Goal: Task Accomplishment & Management: Manage account settings

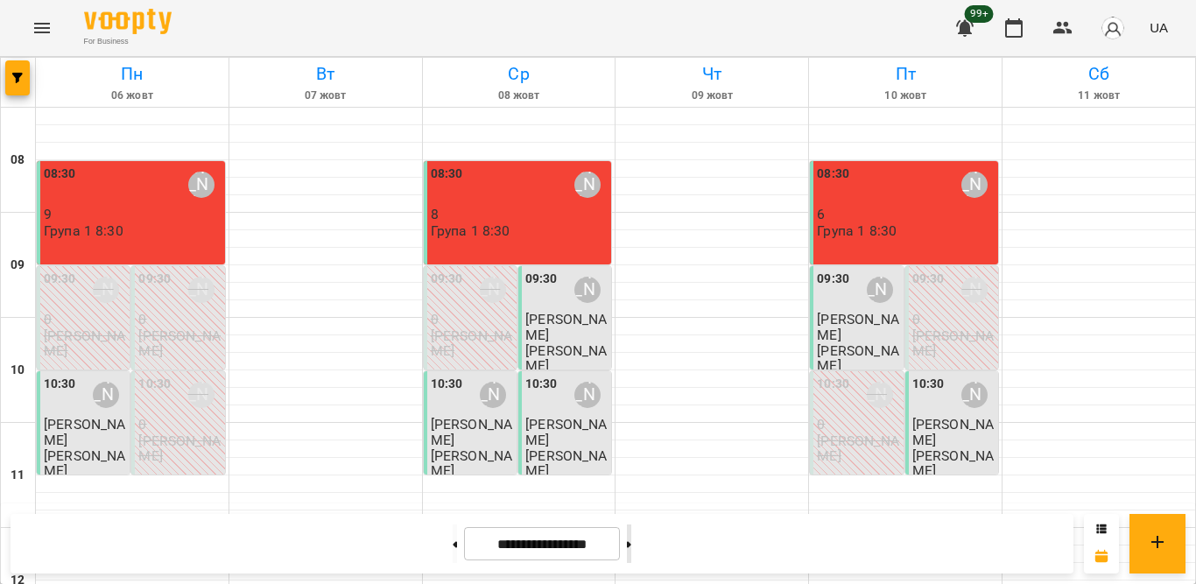
click at [631, 545] on button at bounding box center [629, 543] width 4 height 39
type input "**********"
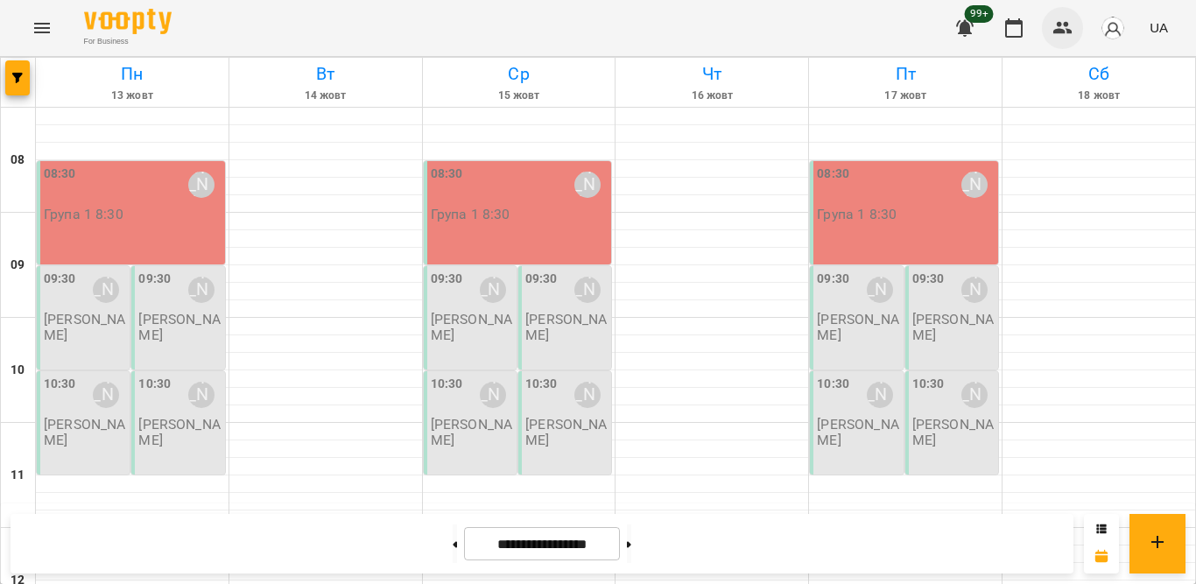
click at [1053, 27] on icon "button" at bounding box center [1062, 28] width 21 height 21
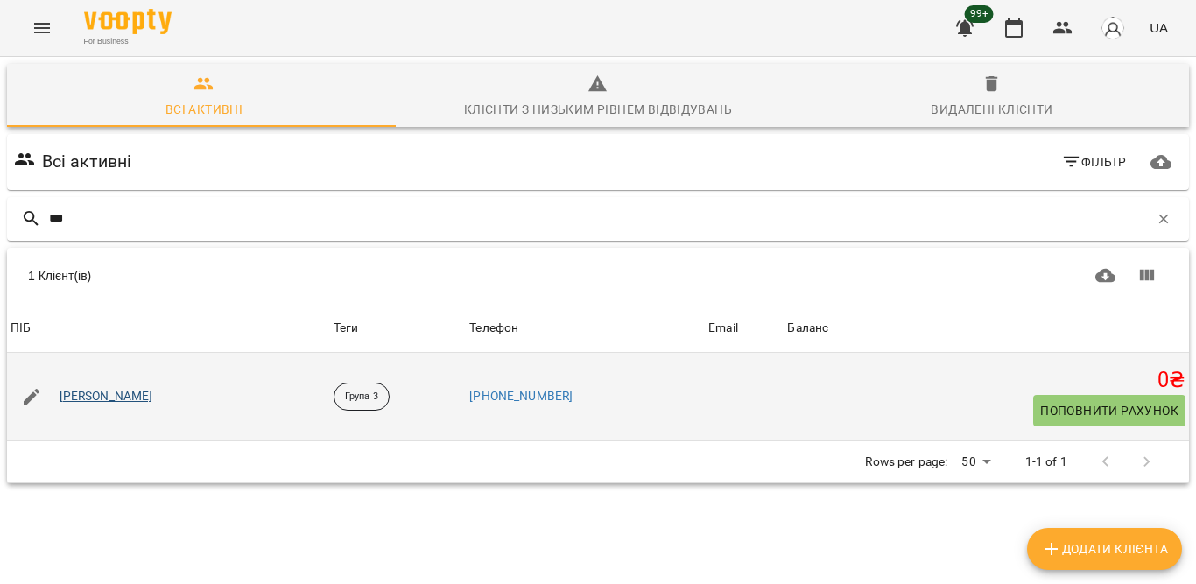
type input "***"
click at [89, 395] on link "[PERSON_NAME]" at bounding box center [107, 397] width 94 height 18
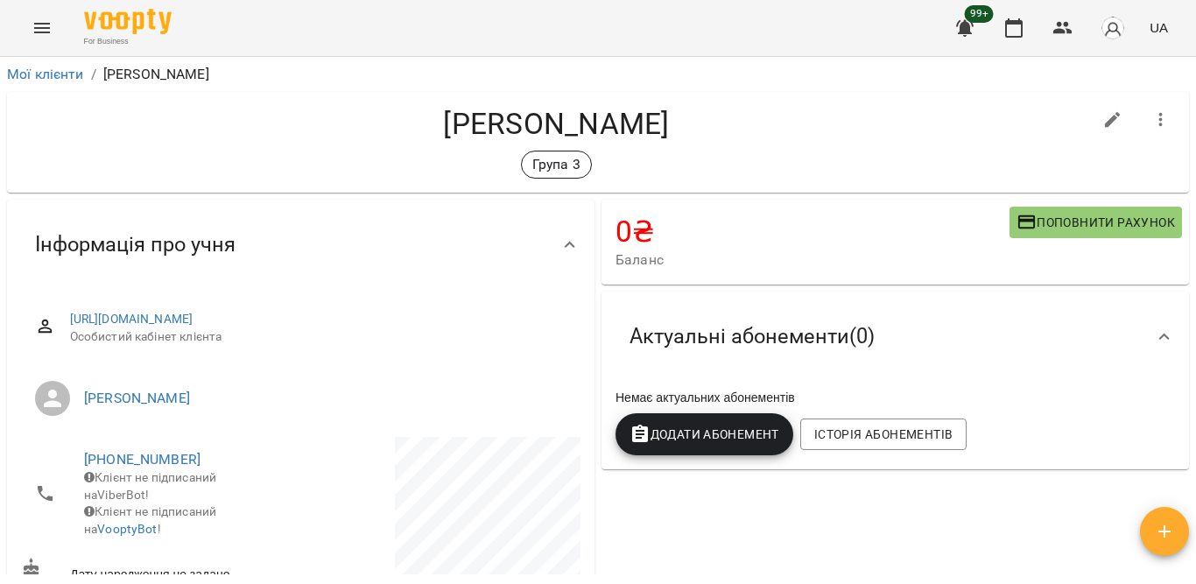
click at [772, 425] on button "Додати Абонемент" at bounding box center [704, 434] width 178 height 42
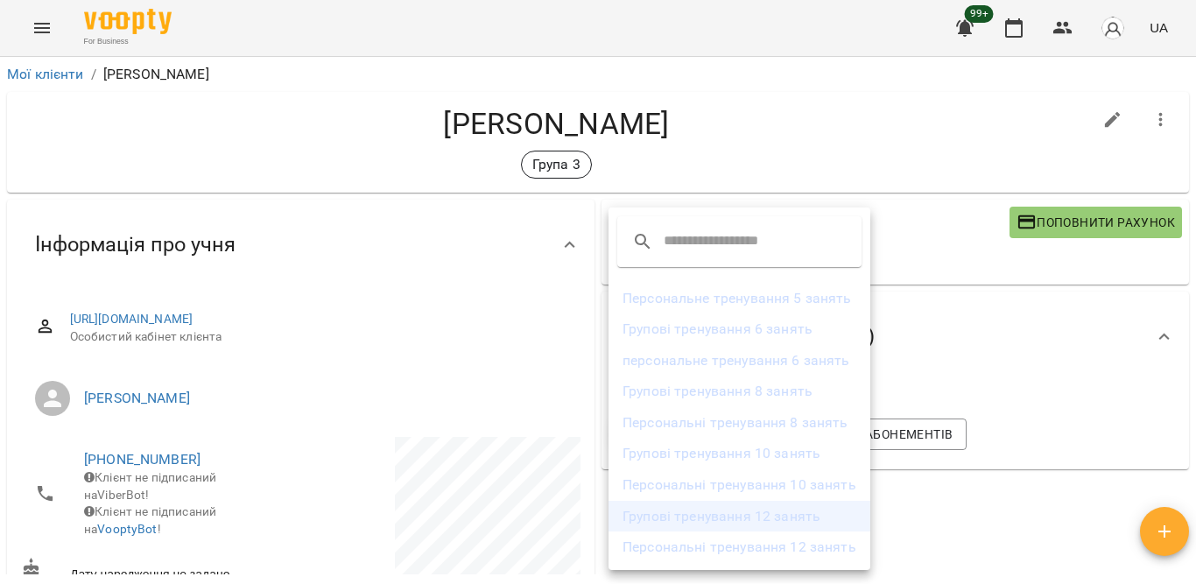
click at [760, 520] on li "Групові тренування 12 занять" at bounding box center [739, 517] width 262 height 32
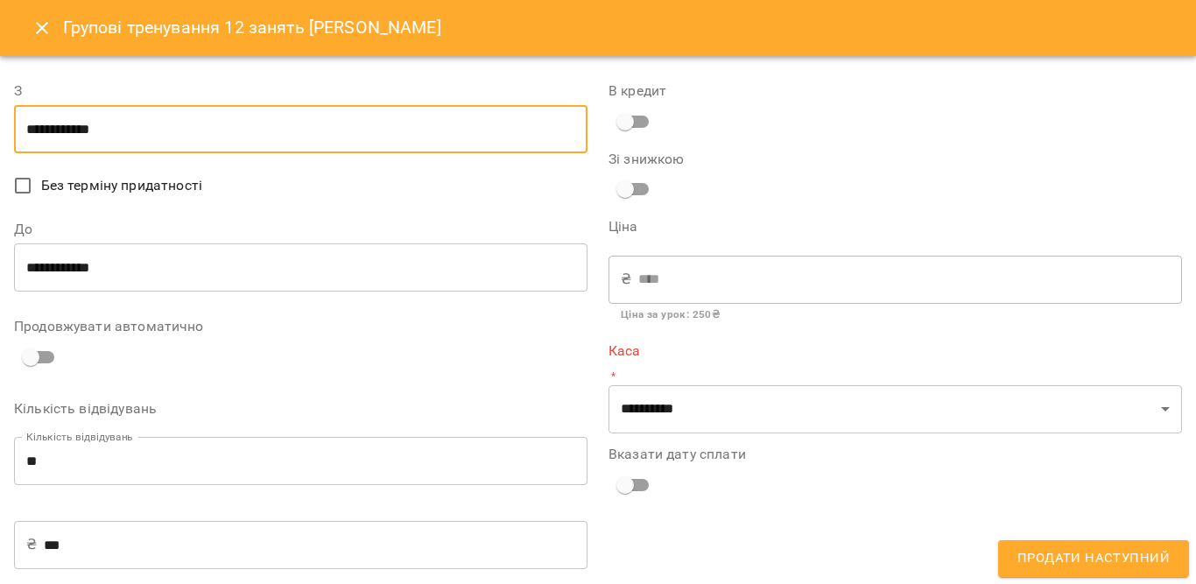
click at [127, 121] on input "**********" at bounding box center [300, 129] width 573 height 49
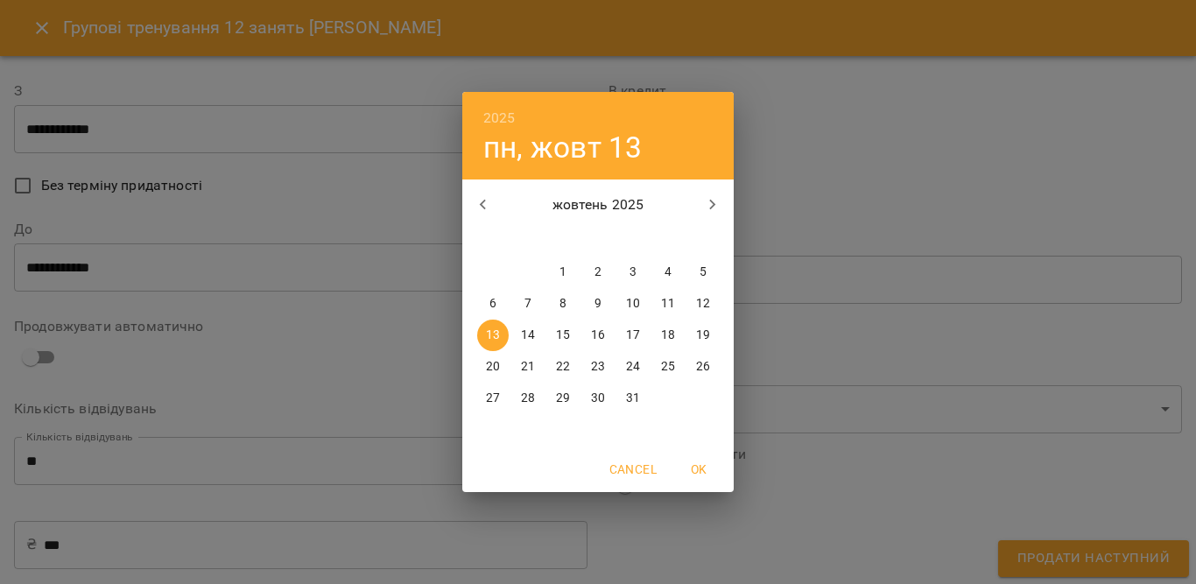
click at [499, 338] on p "13" at bounding box center [493, 336] width 14 height 18
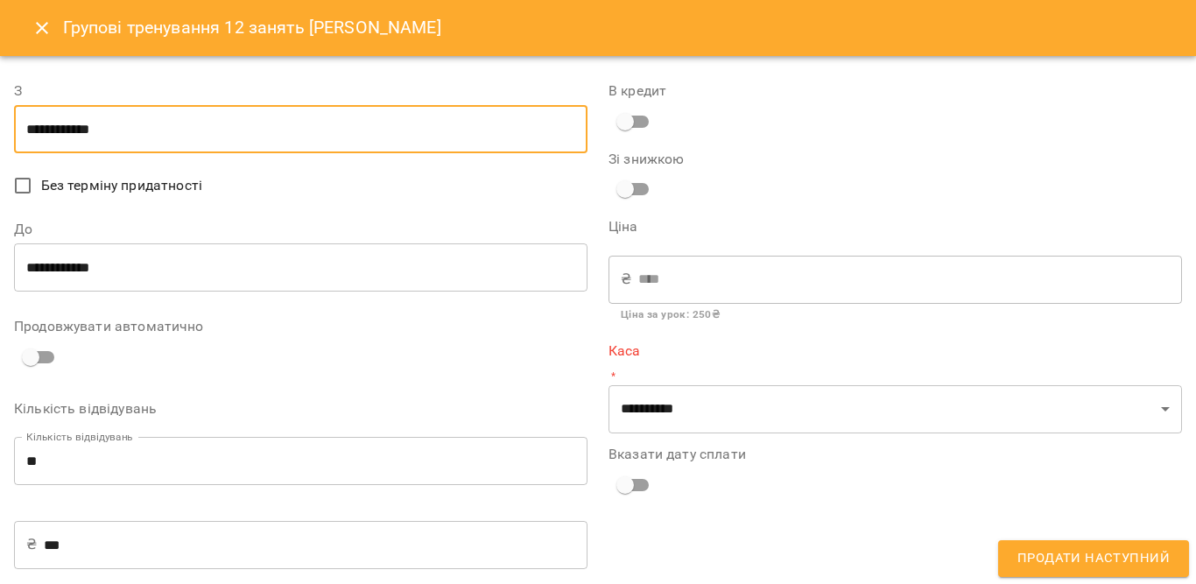
click at [115, 259] on input "**********" at bounding box center [300, 267] width 573 height 49
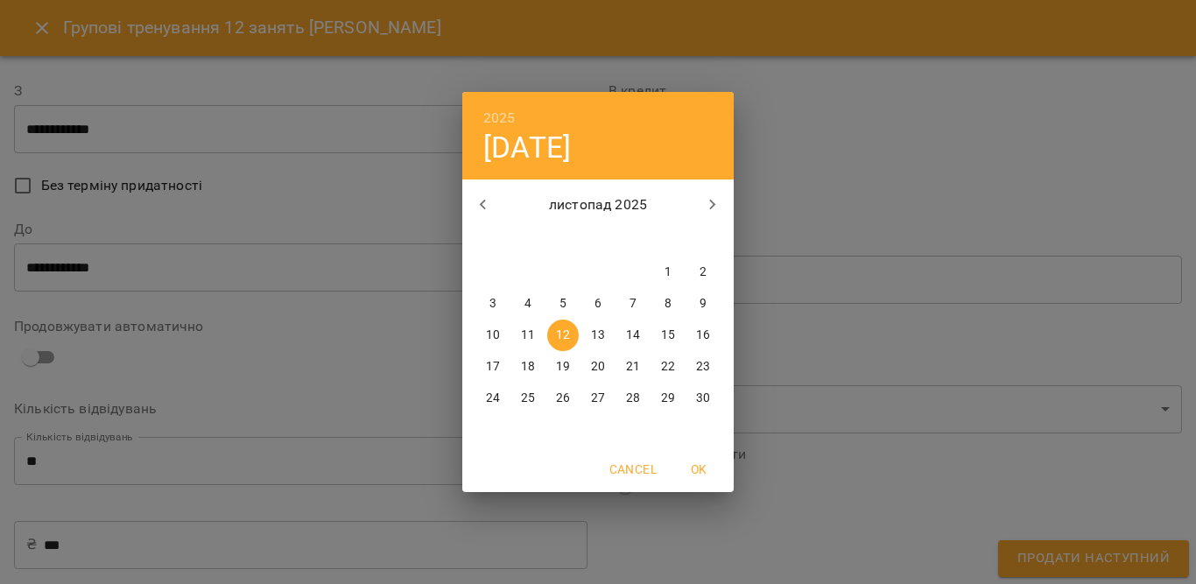
click at [594, 335] on p "13" at bounding box center [598, 336] width 14 height 18
type input "**********"
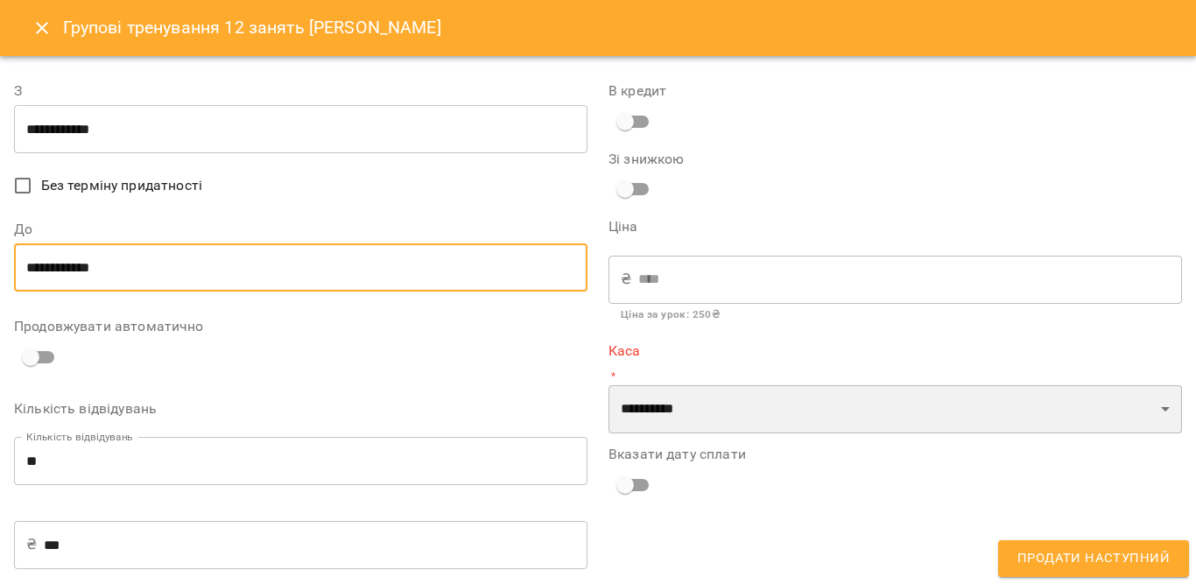
click at [704, 418] on select "**********" at bounding box center [894, 409] width 573 height 49
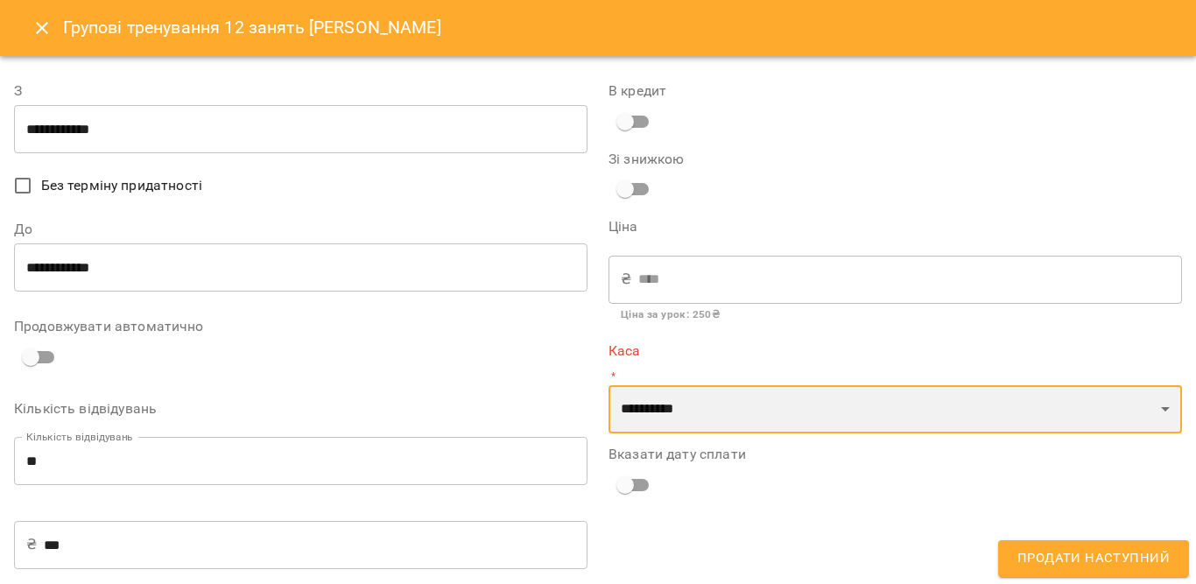
select select "****"
click at [608, 385] on select "**********" at bounding box center [894, 409] width 573 height 49
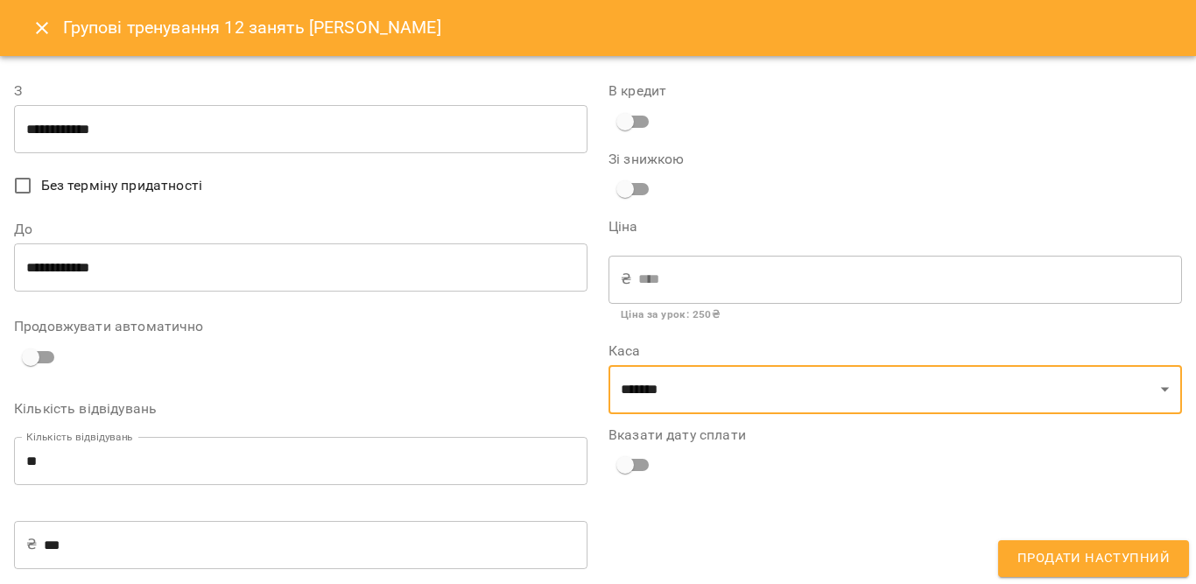
click at [1026, 561] on span "Продати наступний" at bounding box center [1093, 558] width 152 height 23
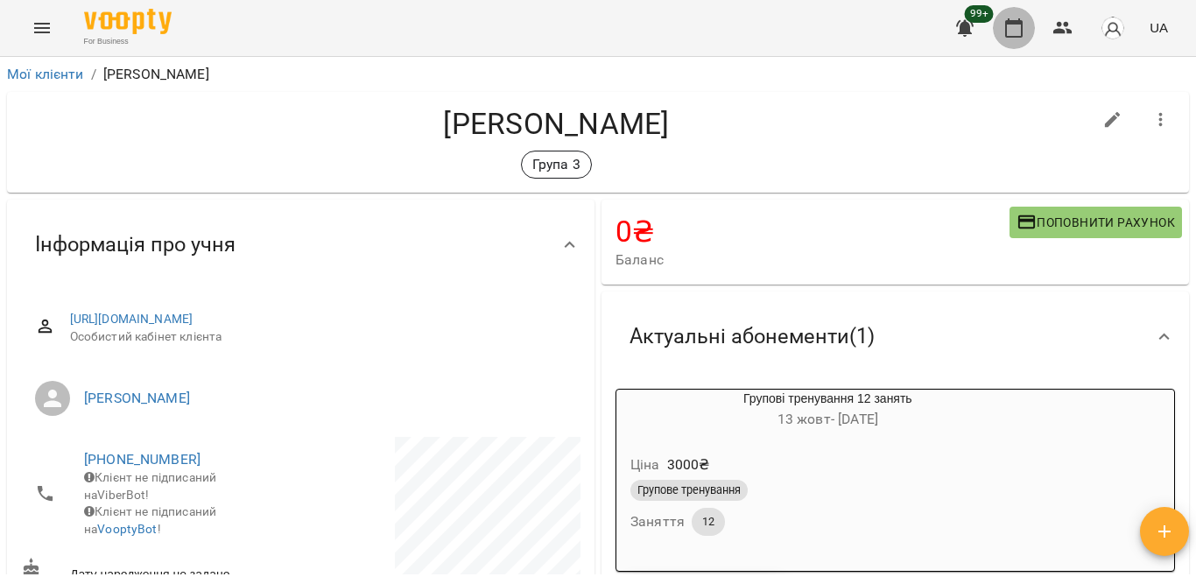
click at [1029, 36] on button "button" at bounding box center [1014, 28] width 42 height 42
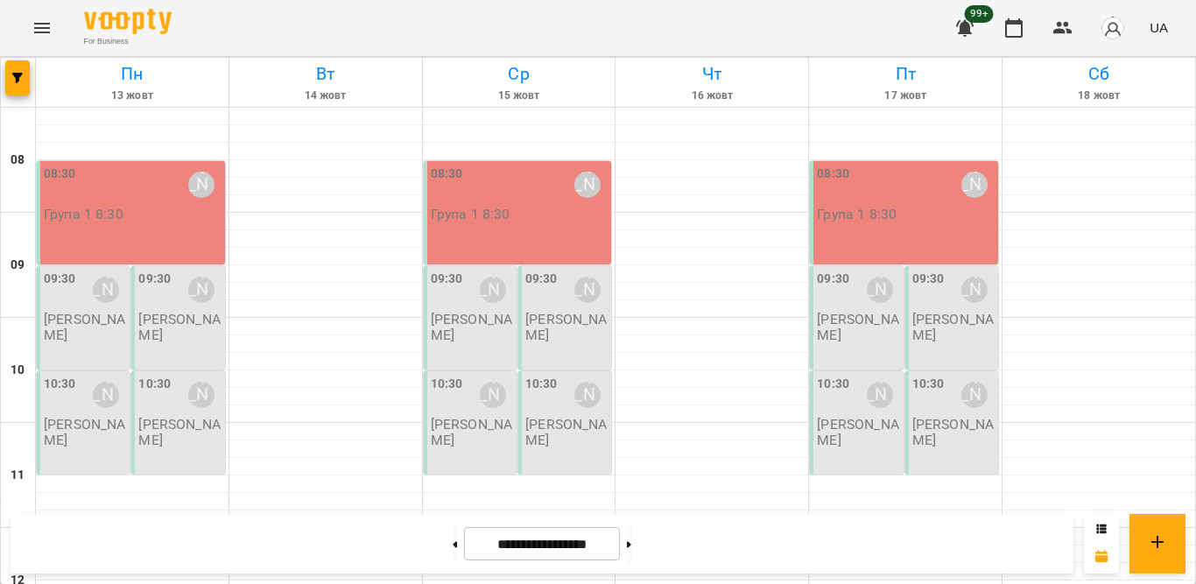
click at [42, 223] on div "08:30 [PERSON_NAME] Група 1 8:30" at bounding box center [131, 212] width 188 height 103
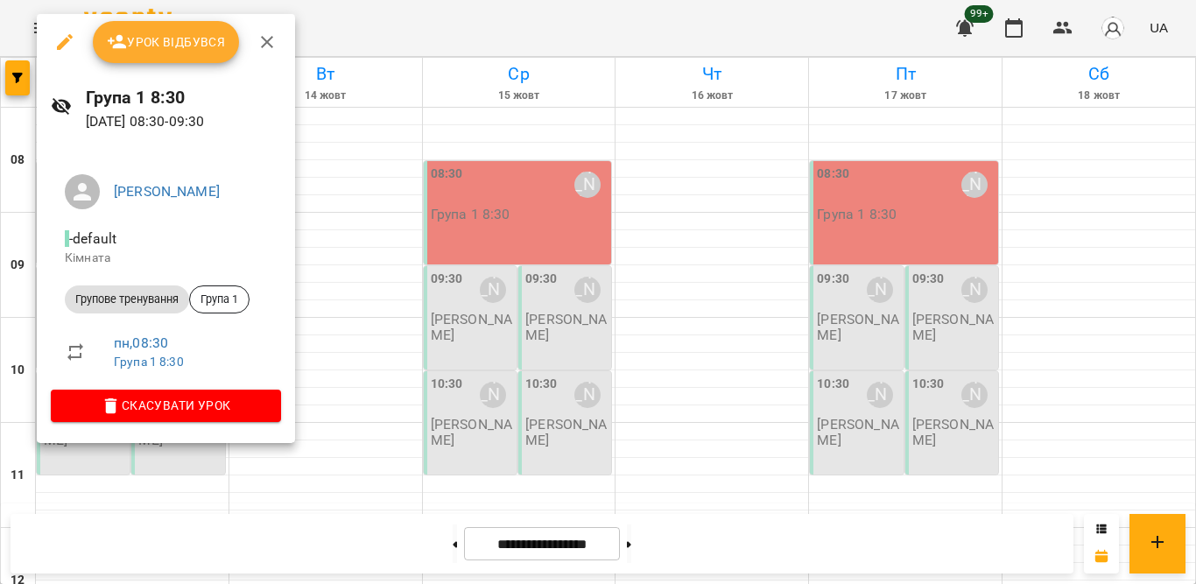
click at [159, 52] on span "Урок відбувся" at bounding box center [166, 42] width 119 height 21
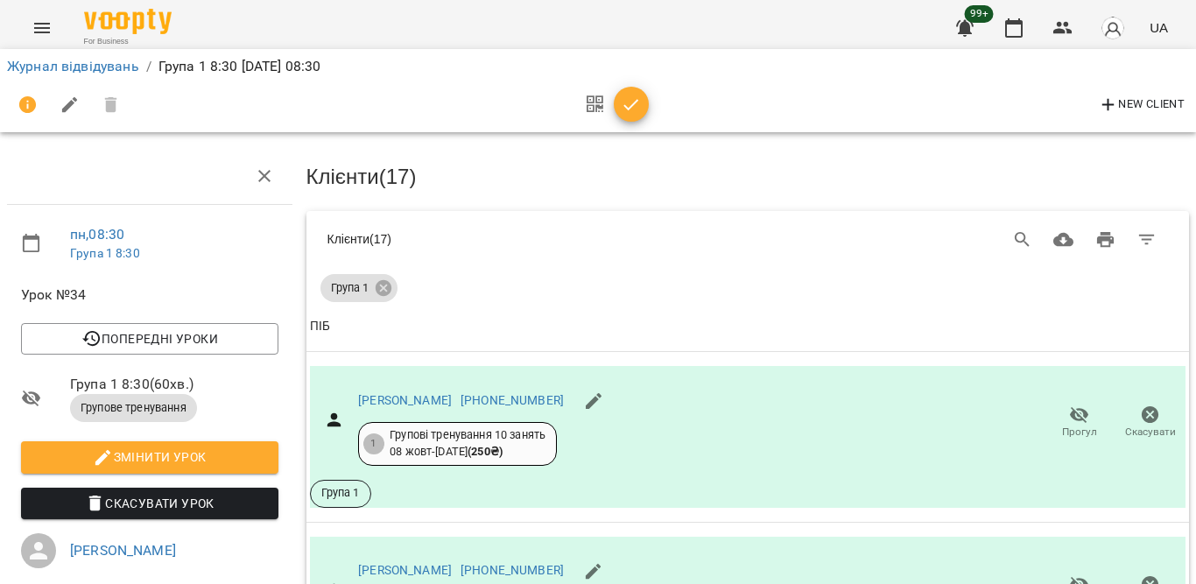
scroll to position [397, 0]
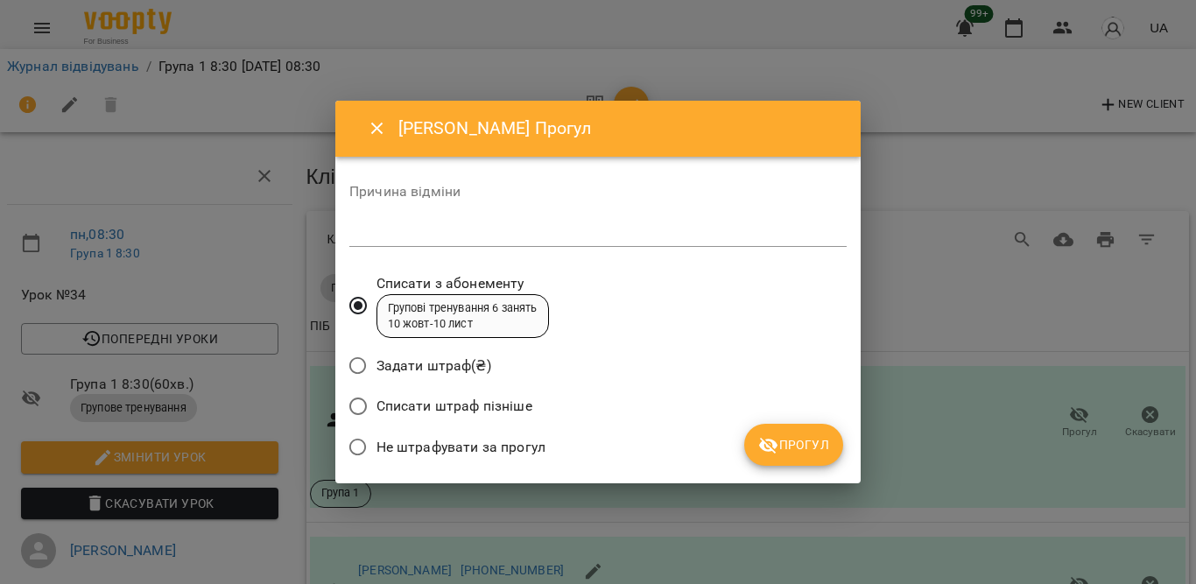
click at [481, 450] on span "Не штрафувати за прогул" at bounding box center [460, 447] width 169 height 21
click at [779, 436] on span "Прогул" at bounding box center [793, 444] width 71 height 21
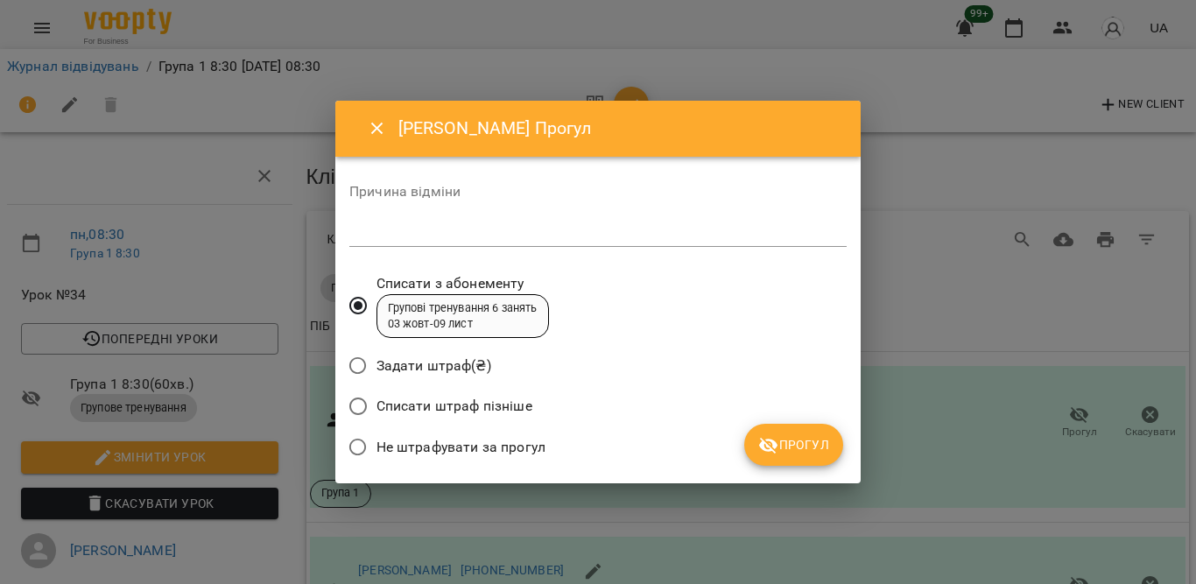
click at [521, 446] on span "Не штрафувати за прогул" at bounding box center [460, 447] width 169 height 21
click at [800, 438] on span "Прогул" at bounding box center [793, 444] width 71 height 21
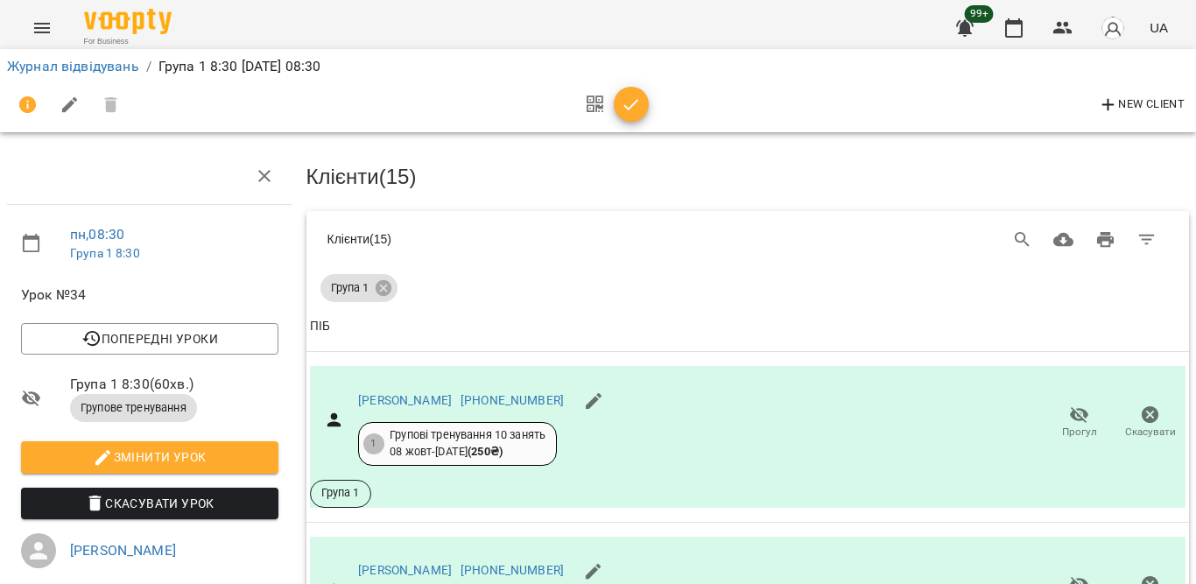
scroll to position [856, 0]
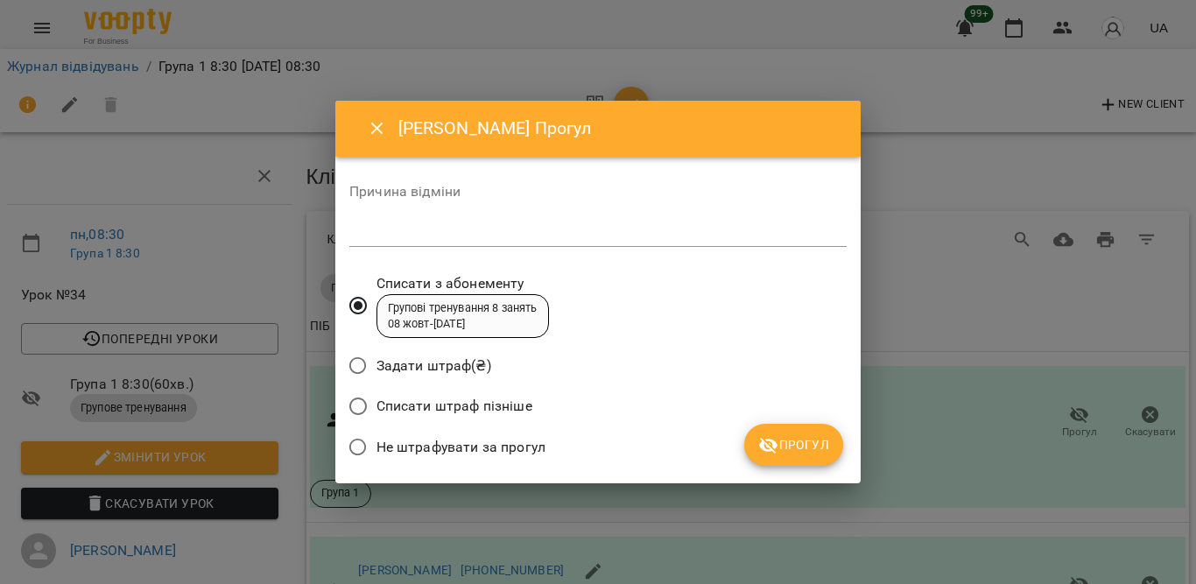
drag, startPoint x: 433, startPoint y: 440, endPoint x: 544, endPoint y: 436, distance: 111.3
click at [433, 441] on span "Не штрафувати за прогул" at bounding box center [460, 447] width 169 height 21
click at [771, 430] on button "Прогул" at bounding box center [793, 445] width 99 height 42
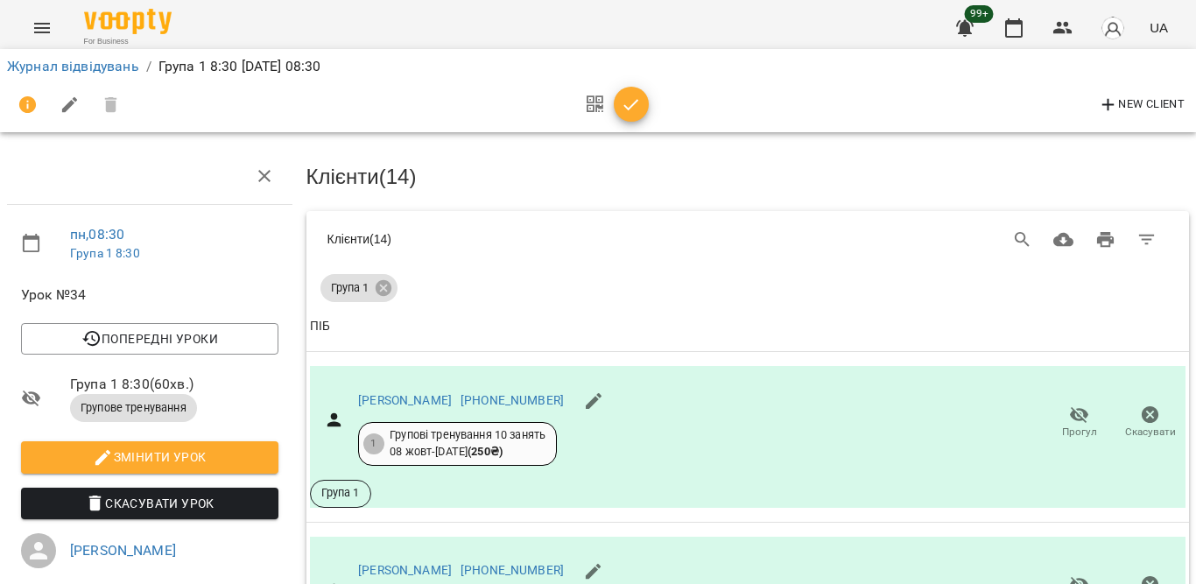
scroll to position [1075, 0]
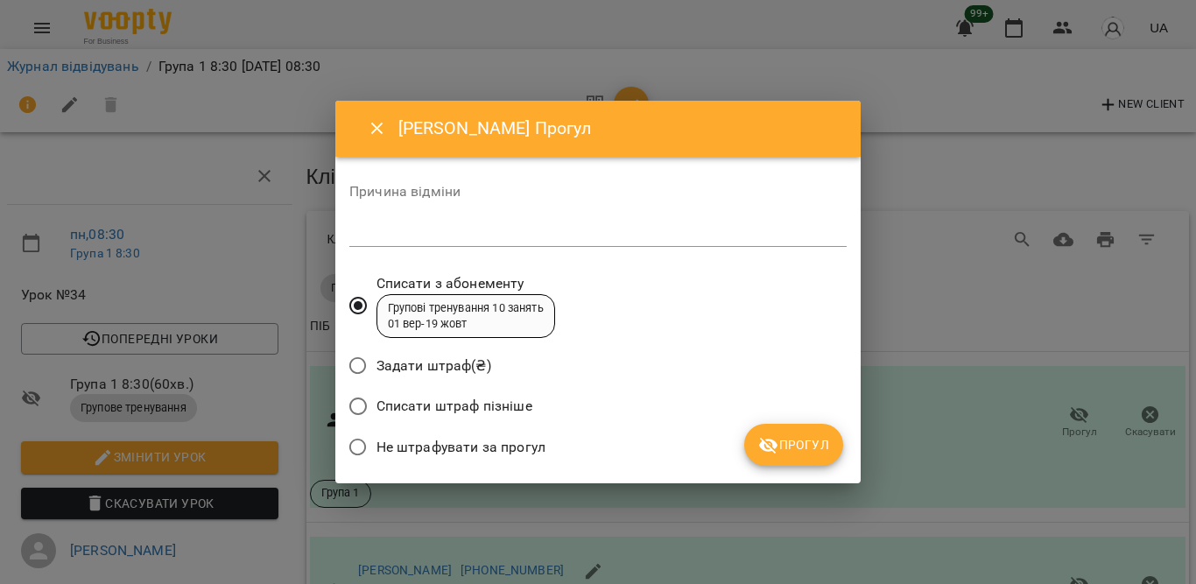
click at [419, 444] on span "Не штрафувати за прогул" at bounding box center [460, 447] width 169 height 21
click at [762, 438] on icon "submit" at bounding box center [768, 445] width 21 height 21
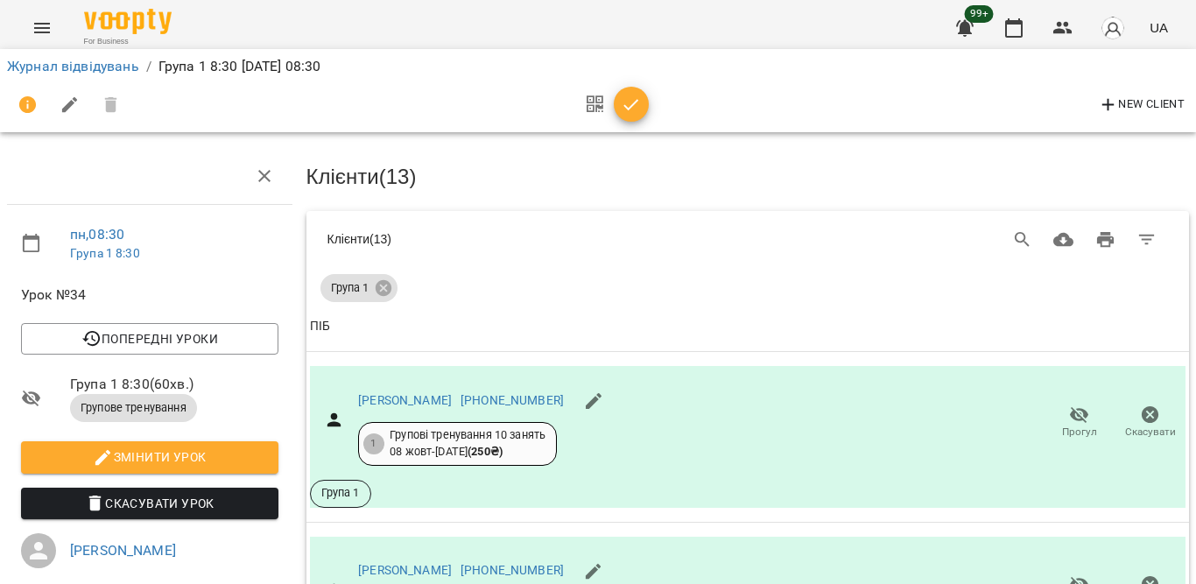
scroll to position [1232, 0]
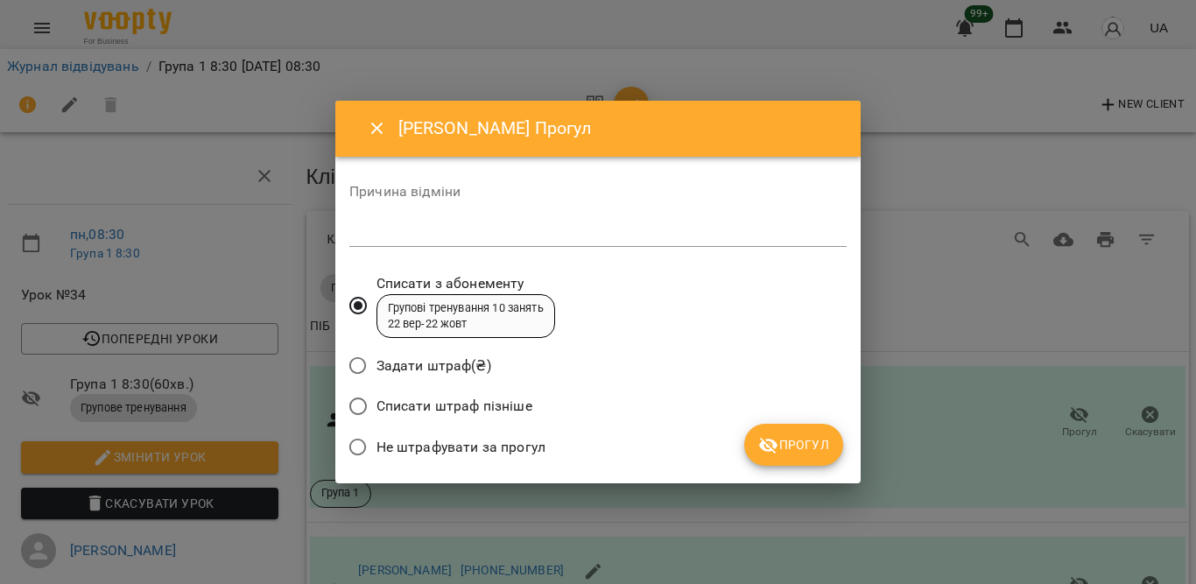
click at [489, 445] on span "Не штрафувати за прогул" at bounding box center [460, 447] width 169 height 21
click at [772, 443] on icon "submit" at bounding box center [768, 446] width 19 height 17
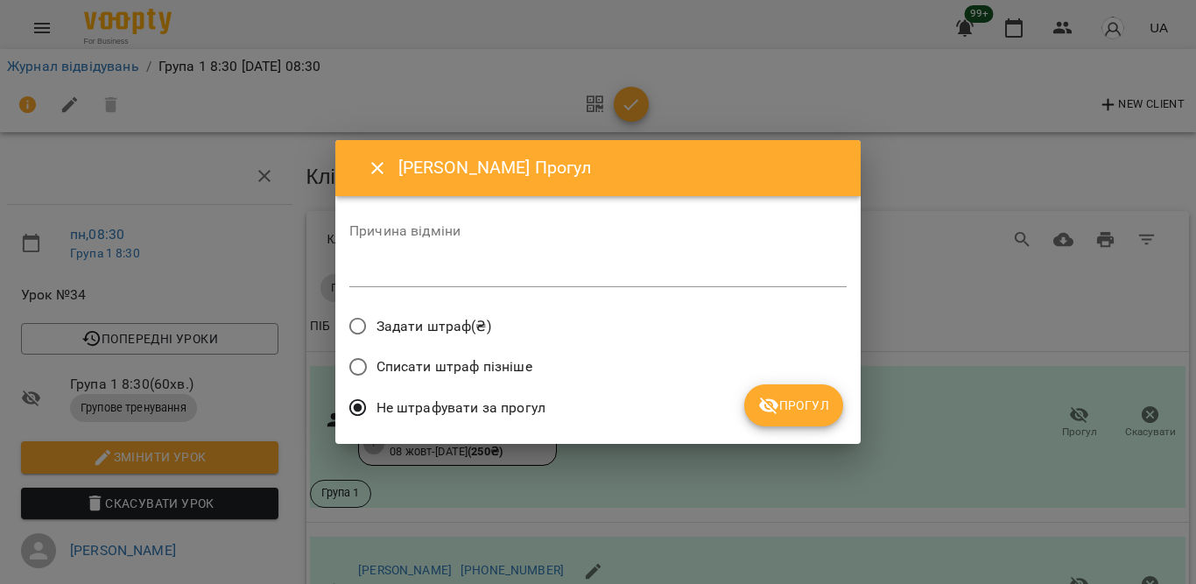
click at [760, 404] on icon "submit" at bounding box center [768, 405] width 19 height 17
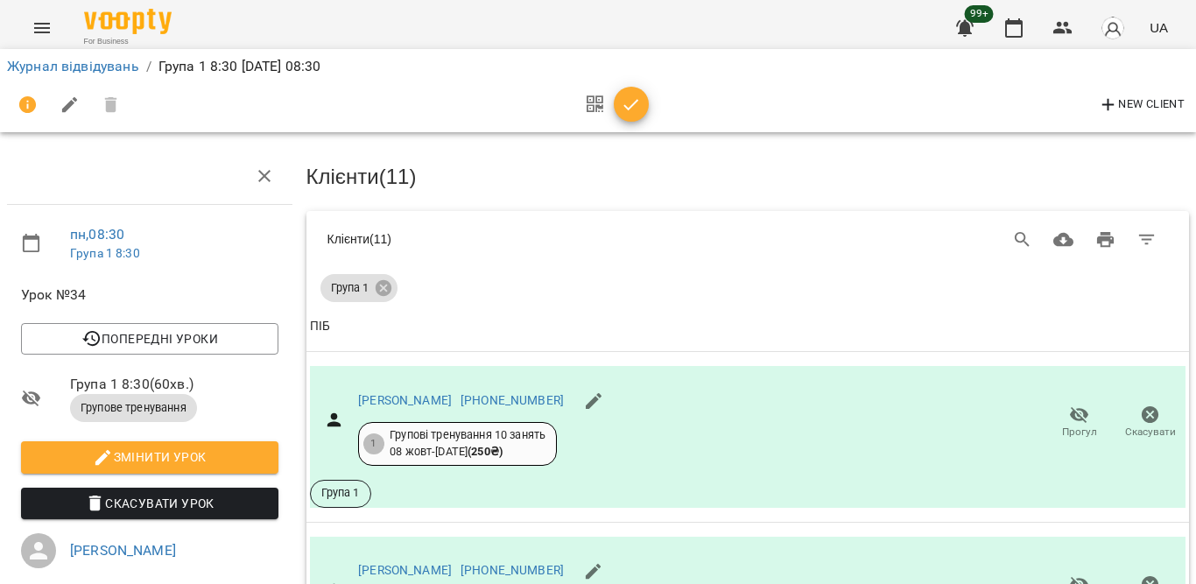
scroll to position [1500, 0]
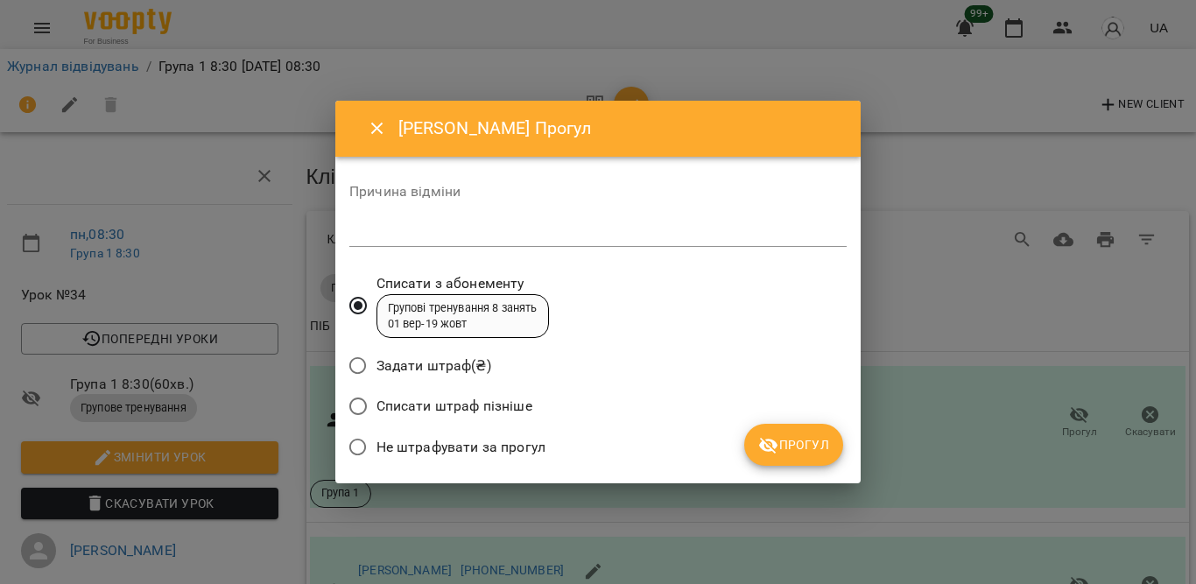
click at [489, 437] on span "Не штрафувати за прогул" at bounding box center [460, 447] width 169 height 21
click at [805, 438] on span "Прогул" at bounding box center [793, 444] width 71 height 21
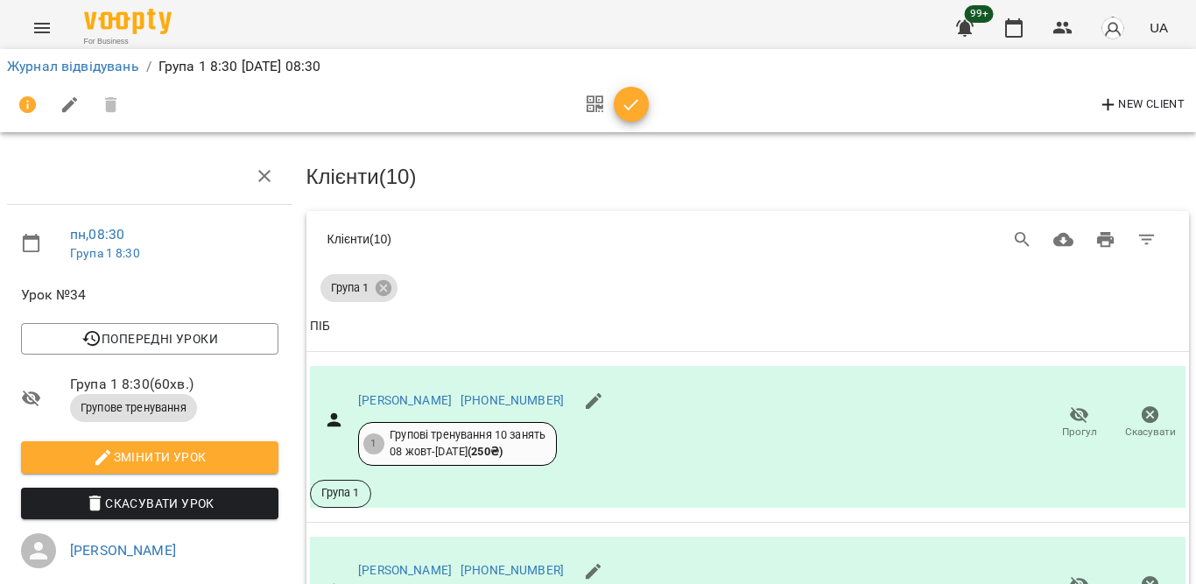
scroll to position [1556, 0]
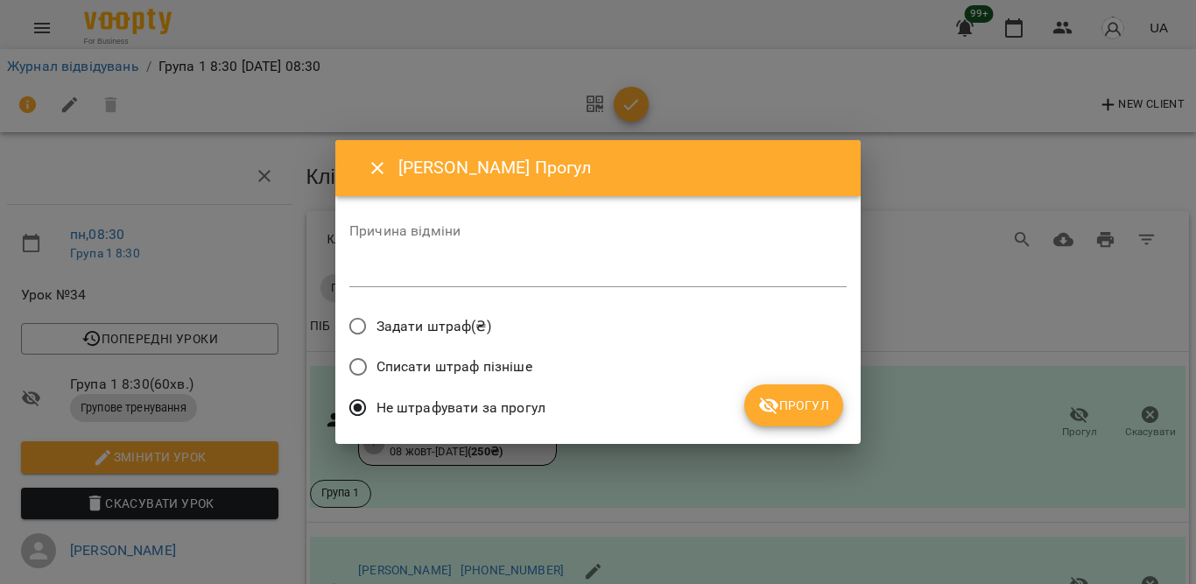
click at [797, 406] on span "Прогул" at bounding box center [793, 405] width 71 height 21
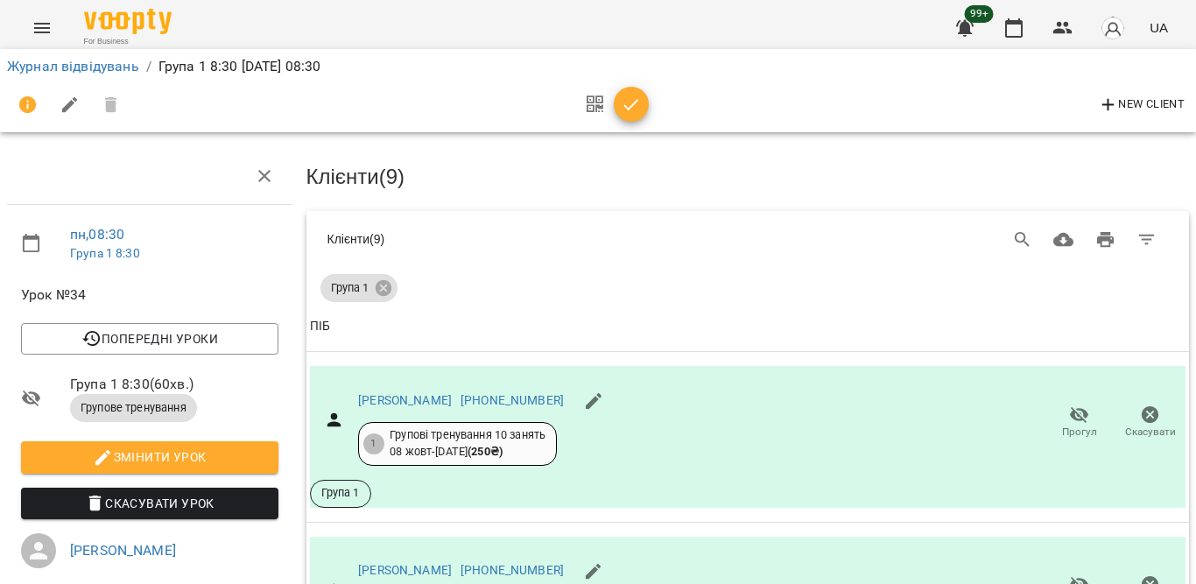
scroll to position [2124, 0]
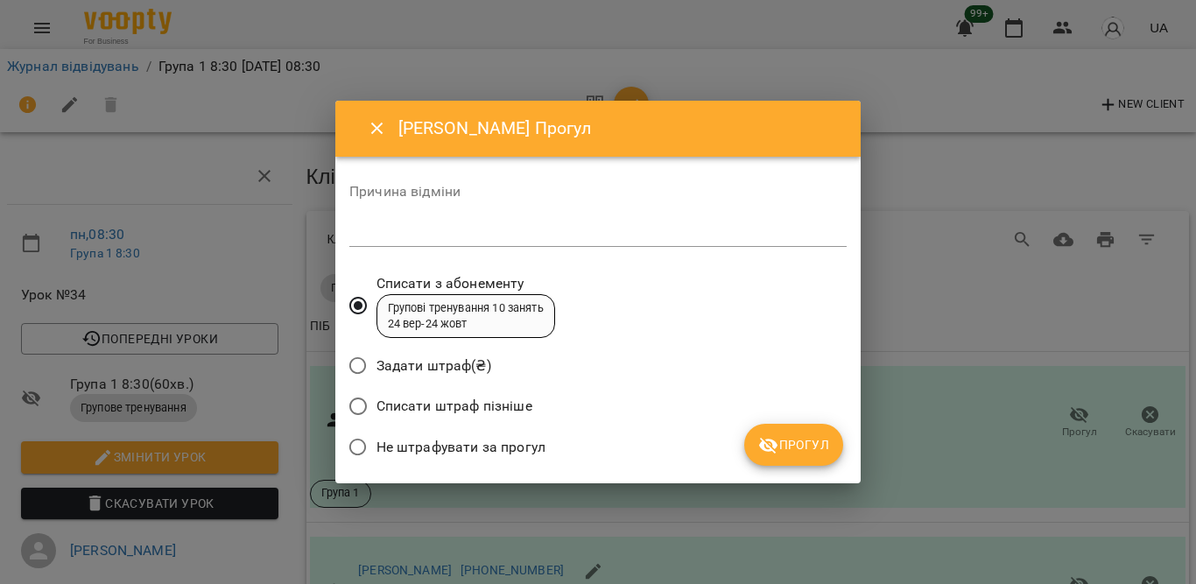
drag, startPoint x: 516, startPoint y: 439, endPoint x: 688, endPoint y: 434, distance: 172.5
click at [516, 440] on span "Не штрафувати за прогул" at bounding box center [460, 447] width 169 height 21
click at [818, 436] on span "Прогул" at bounding box center [793, 444] width 71 height 21
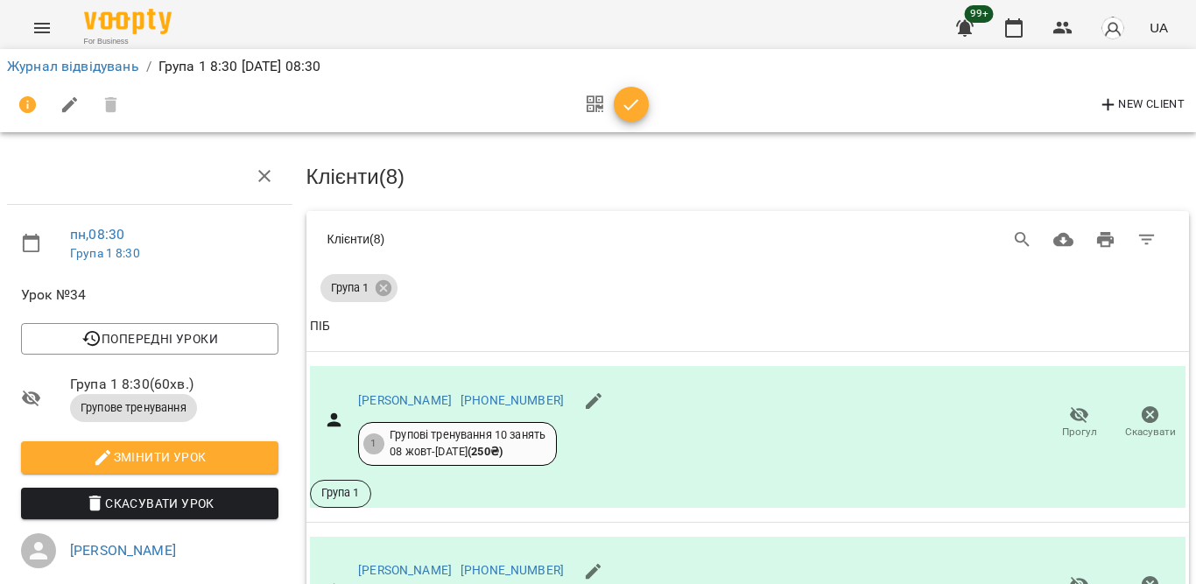
scroll to position [2349, 0]
click at [637, 102] on icon "button" at bounding box center [631, 105] width 21 height 21
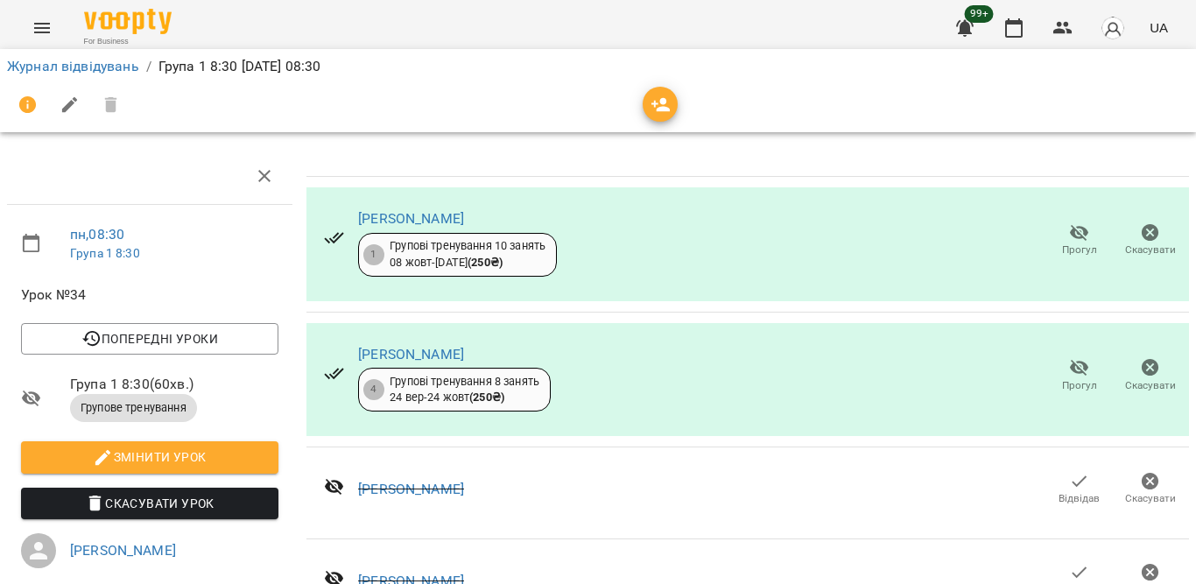
scroll to position [1535, 0]
click at [1026, 21] on button "button" at bounding box center [1014, 28] width 42 height 42
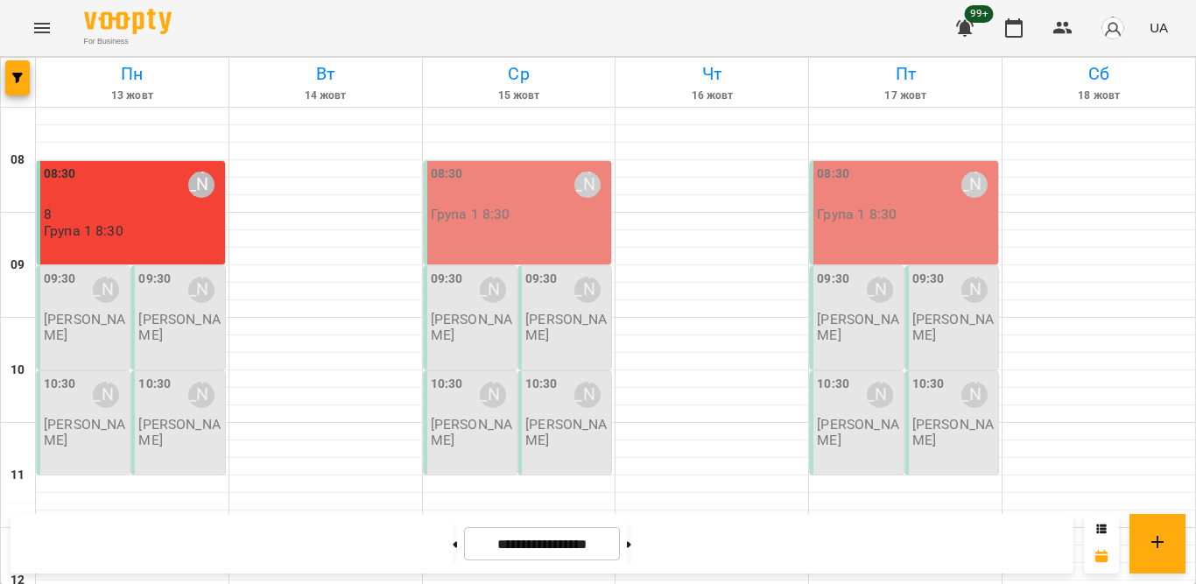
click at [150, 320] on p "[PERSON_NAME]" at bounding box center [179, 327] width 82 height 31
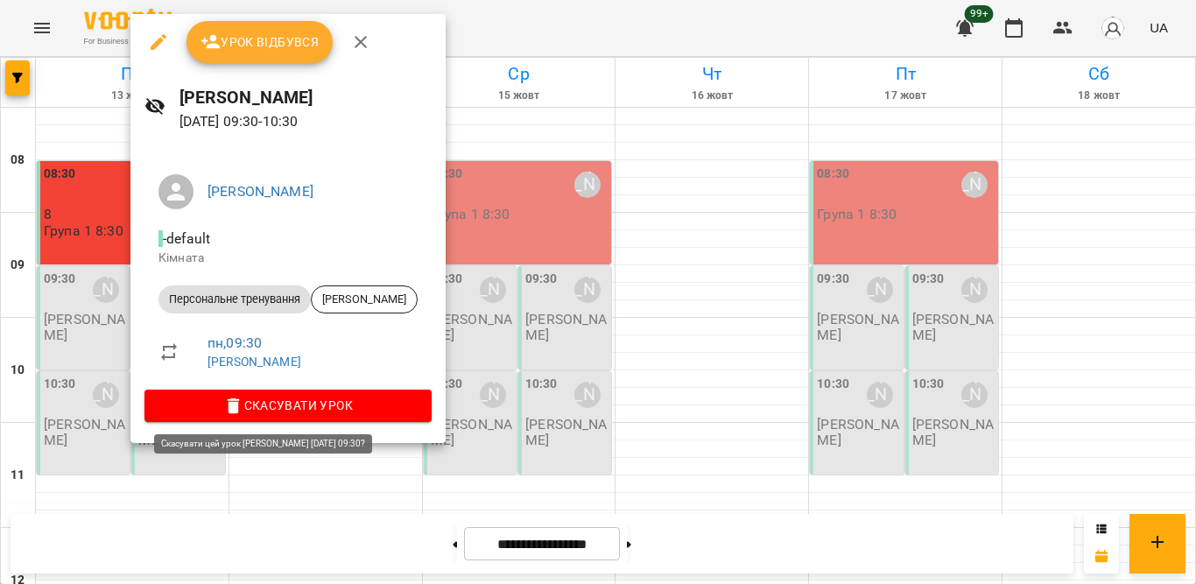
click at [255, 411] on span "Скасувати Урок" at bounding box center [287, 405] width 259 height 21
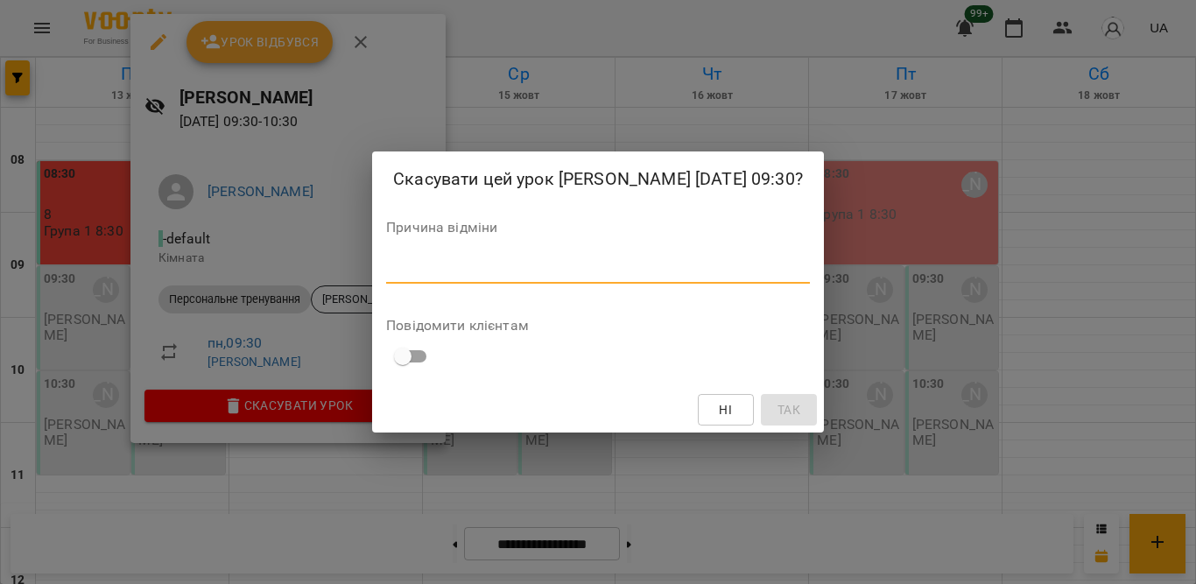
click at [390, 277] on textarea at bounding box center [598, 269] width 424 height 17
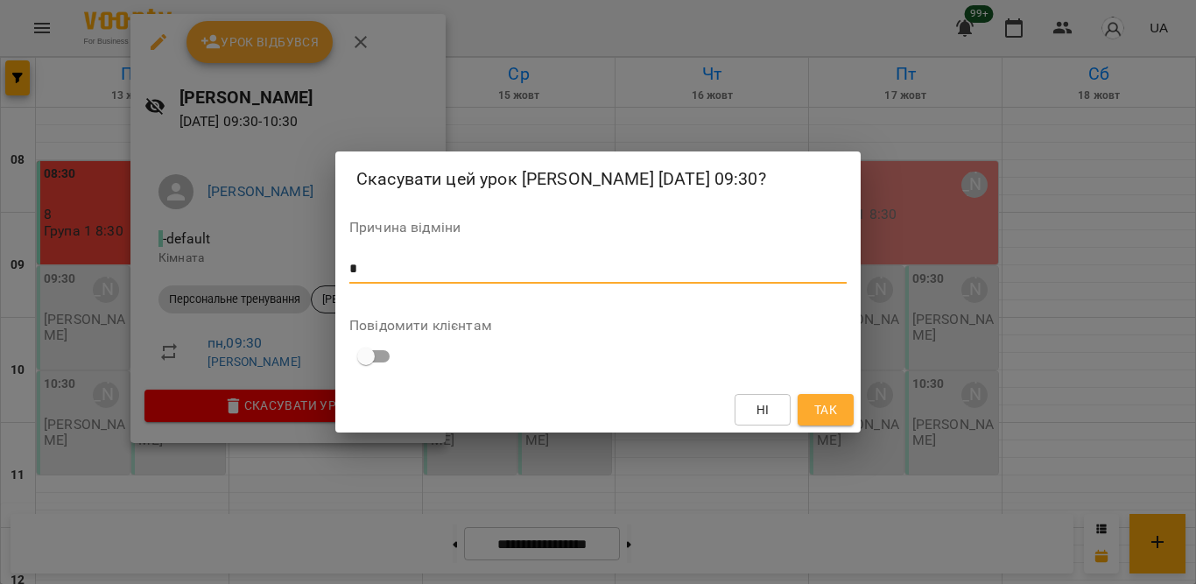
type textarea "*"
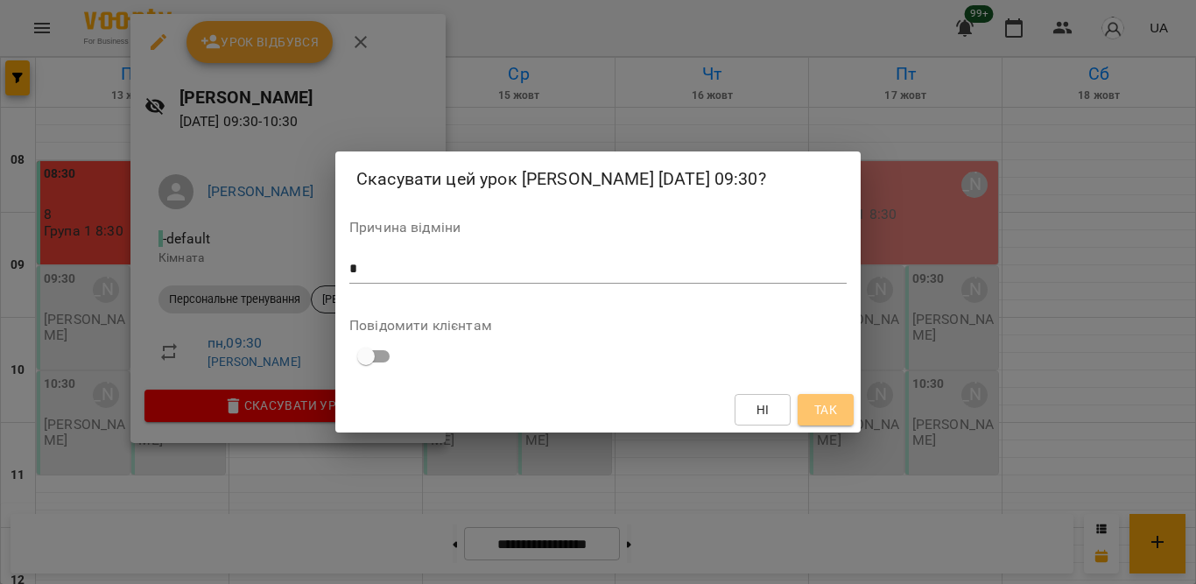
click at [839, 413] on button "Так" at bounding box center [825, 410] width 56 height 32
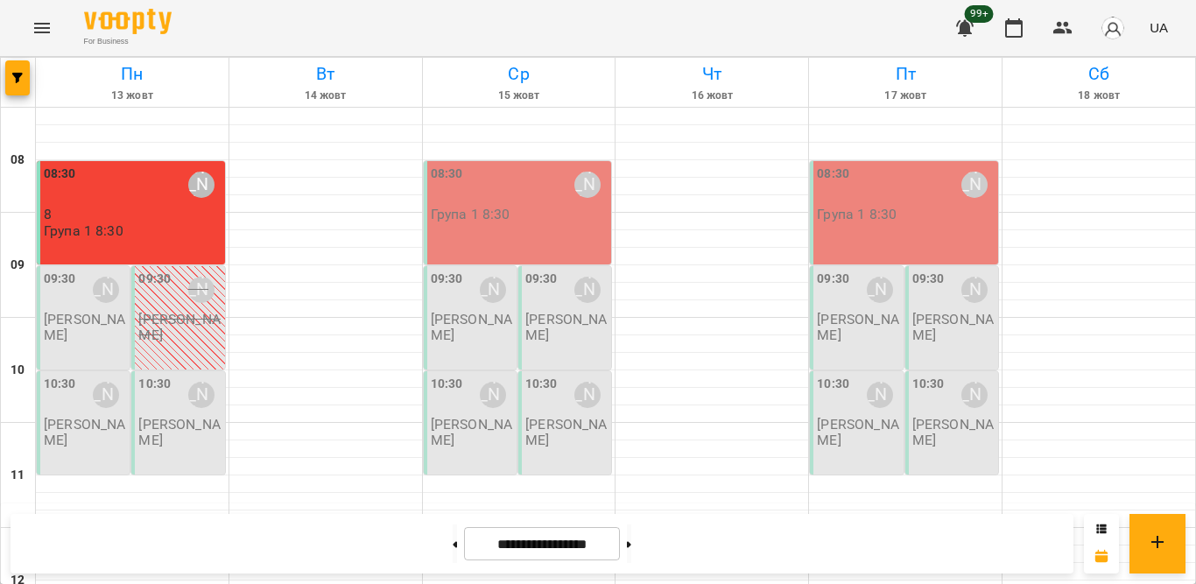
click at [72, 287] on label "09:30" at bounding box center [60, 279] width 32 height 19
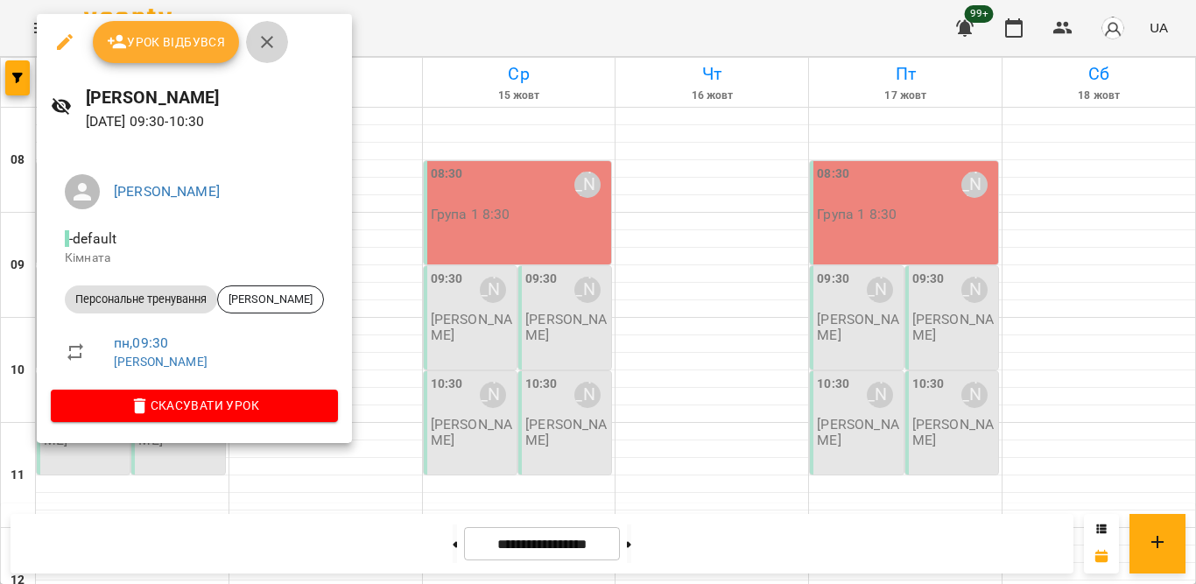
click at [277, 32] on icon "button" at bounding box center [266, 42] width 21 height 21
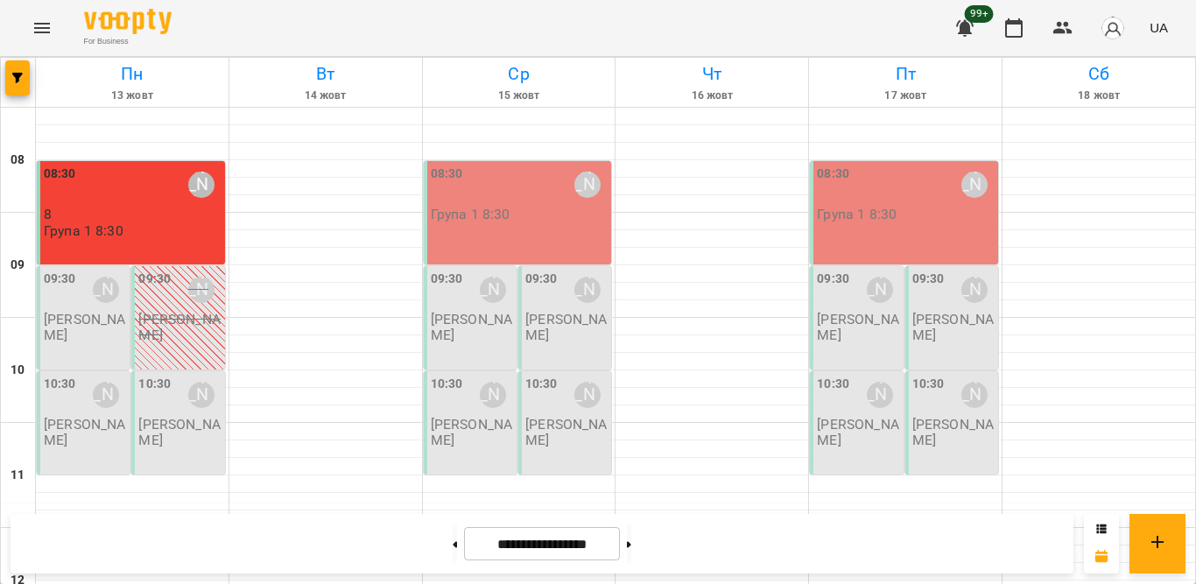
click at [144, 182] on div "08:30 [PERSON_NAME]" at bounding box center [133, 185] width 178 height 40
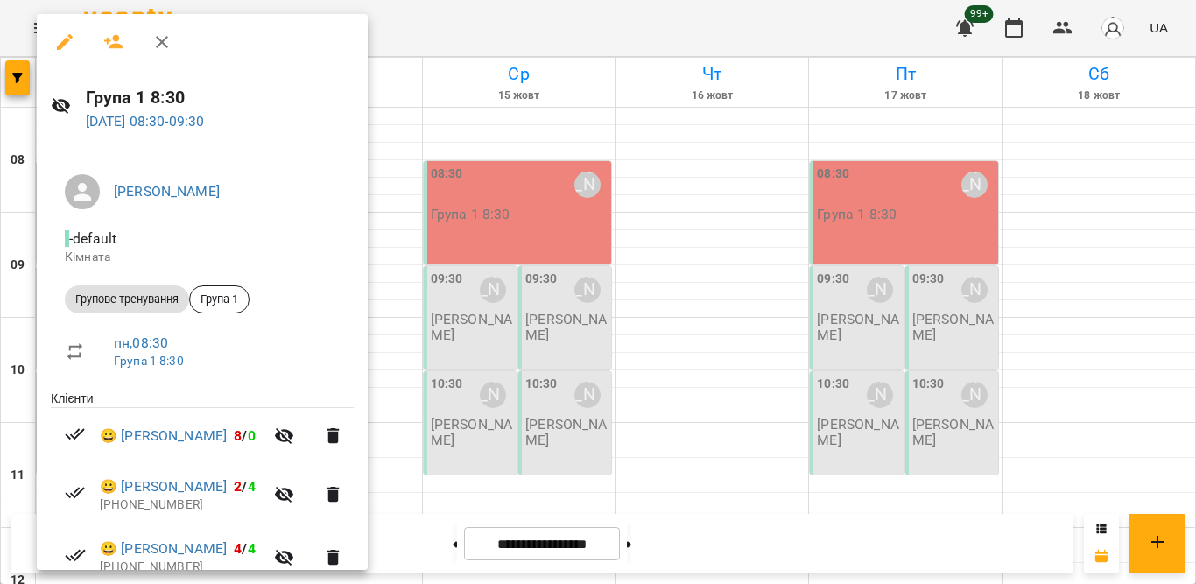
click at [155, 36] on icon "button" at bounding box center [161, 42] width 21 height 21
